Goal: Information Seeking & Learning: Learn about a topic

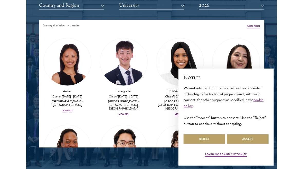
scroll to position [642, 0]
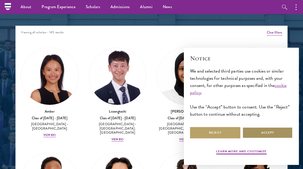
click at [271, 133] on button "Accept" at bounding box center [268, 133] width 50 height 12
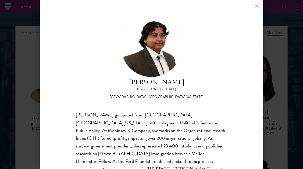
click at [227, 152] on div "Ariana Ahmed graduated from Hunter College, City University of New York, with a…" at bounding box center [152, 157] width 152 height 93
click at [259, 6] on button at bounding box center [257, 6] width 4 height 4
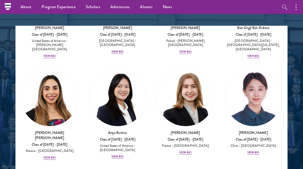
scroll to position [505, 0]
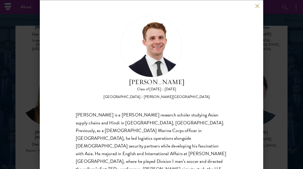
click at [261, 5] on div "Chandler Compton Class of 2025 - 2026 United States of America - Wofford Colleg…" at bounding box center [152, 84] width 224 height 169
click at [259, 5] on button at bounding box center [257, 6] width 4 height 4
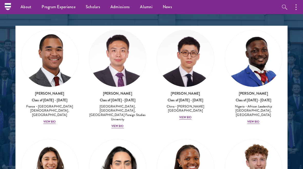
scroll to position [2126, 0]
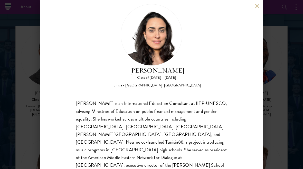
scroll to position [12, 0]
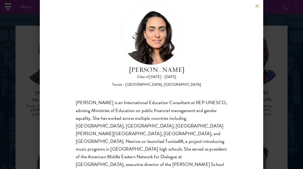
click at [262, 4] on div "Nesrine Mbarek Class of 2025 - 2026 Tunisia - Stanford University, Harvard Univ…" at bounding box center [152, 84] width 224 height 169
click at [259, 7] on button at bounding box center [257, 6] width 4 height 4
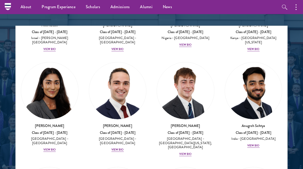
scroll to position [2830, 0]
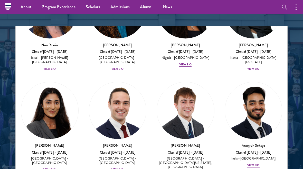
scroll to position [2809, 0]
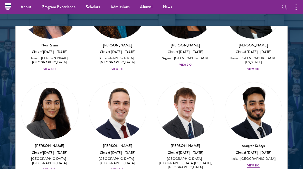
click at [0, 0] on link "Overview" at bounding box center [0, 0] width 0 height 0
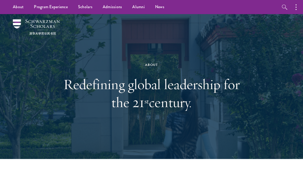
click at [0, 0] on link "Application Instructions" at bounding box center [0, 0] width 0 height 0
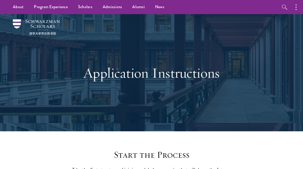
click at [165, 3] on link "News" at bounding box center [160, 7] width 20 height 14
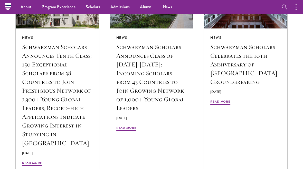
scroll to position [579, 0]
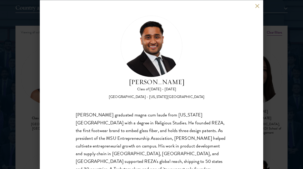
scroll to position [642, 0]
click at [13, 168] on div "[PERSON_NAME] Class of [DATE] - [DATE] [GEOGRAPHIC_DATA] - [US_STATE][GEOGRAPHI…" at bounding box center [151, 84] width 303 height 169
